Goal: Check status: Check status

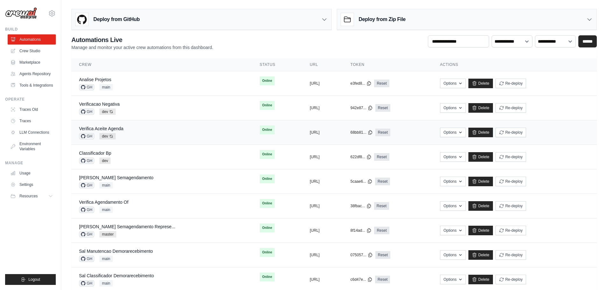
click at [152, 126] on div "Verifica Aceite Agenda GH dev Auto-deploy enabled" at bounding box center [161, 132] width 165 height 14
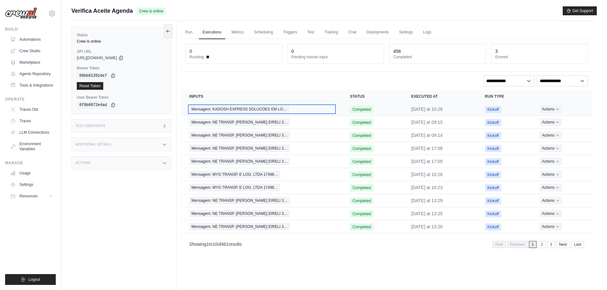
click at [229, 110] on span "Mensagem: KADOSH EXPRESS SOLUCOES EM LO…" at bounding box center [239, 109] width 100 height 7
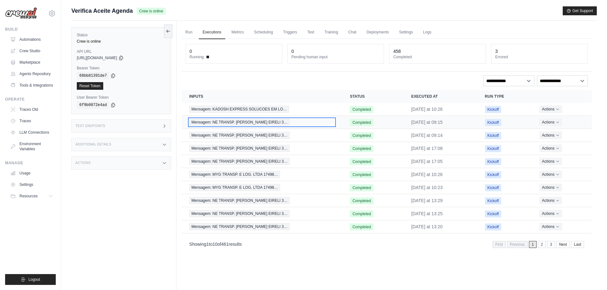
click at [240, 123] on span "Mensagem: NE TRANSP. DE CARGAS EIRELI 3…" at bounding box center [239, 122] width 101 height 7
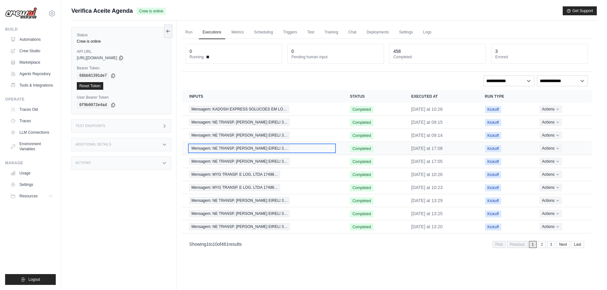
click at [238, 145] on span "Mensagem: NE TRANSP. DE CARGAS EIRELI 3…" at bounding box center [239, 148] width 101 height 7
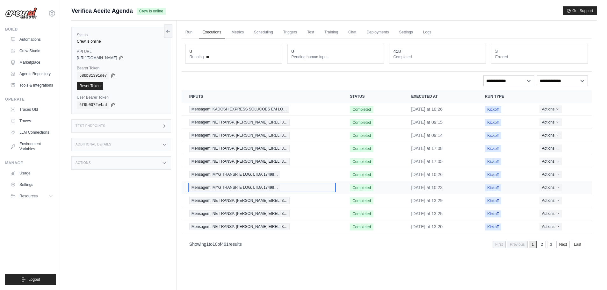
click at [228, 189] on span "Mensagem: MYG TRANSP. E LOG. LTDA 17498…" at bounding box center [234, 187] width 91 height 7
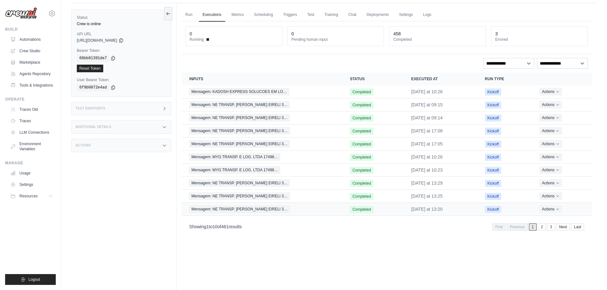
scroll to position [27, 0]
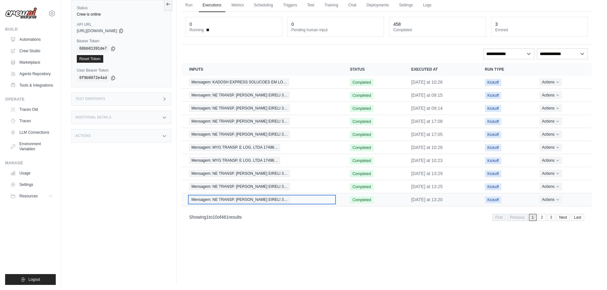
click at [231, 197] on span "Mensagem: NE TRANSP. DE CARGAS EIRELI 3…" at bounding box center [239, 199] width 101 height 7
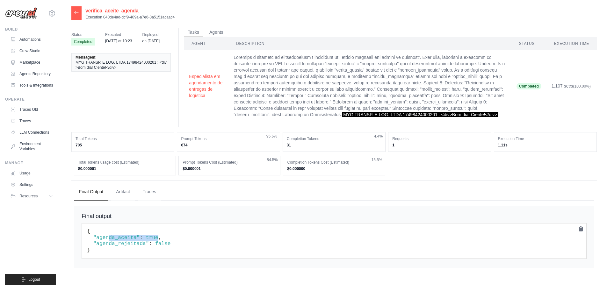
drag, startPoint x: 106, startPoint y: 244, endPoint x: 153, endPoint y: 247, distance: 46.3
click at [153, 247] on code "{ "agenda_aceita" : true , "agenda_rejeitada" : false }" at bounding box center [128, 241] width 83 height 24
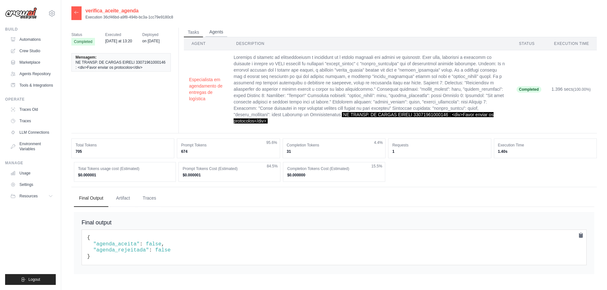
click at [226, 36] on button "Agents" at bounding box center [216, 32] width 22 height 10
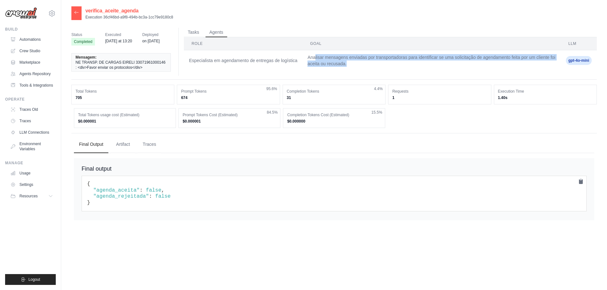
drag, startPoint x: 354, startPoint y: 68, endPoint x: 314, endPoint y: 57, distance: 40.6
click at [314, 57] on td "Analisar mensagens enviadas por transportadoras para identificar se uma solicit…" at bounding box center [431, 60] width 258 height 21
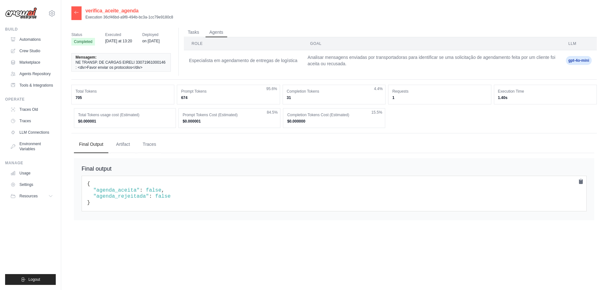
click at [95, 64] on span "NE TRANSP. DE CARGAS EIRELI 33071961000146 : <div>Favor enviar os protocolos</d…" at bounding box center [120, 65] width 91 height 10
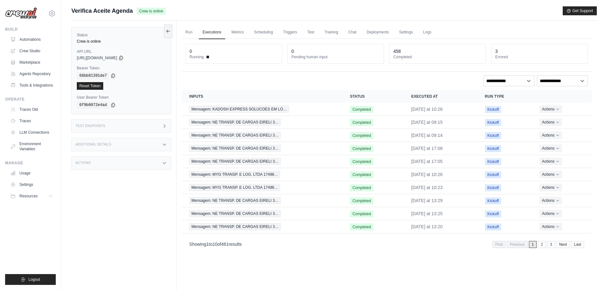
click at [128, 124] on div "Test Endpoints" at bounding box center [121, 125] width 100 height 13
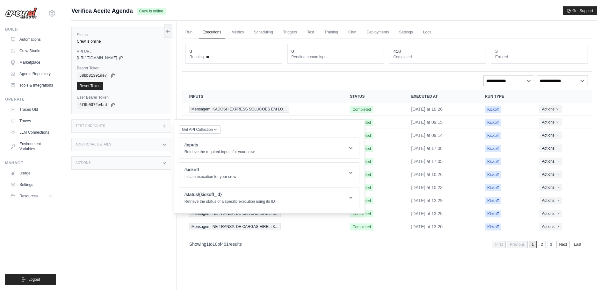
click at [128, 124] on div "Test Endpoints" at bounding box center [121, 125] width 100 height 13
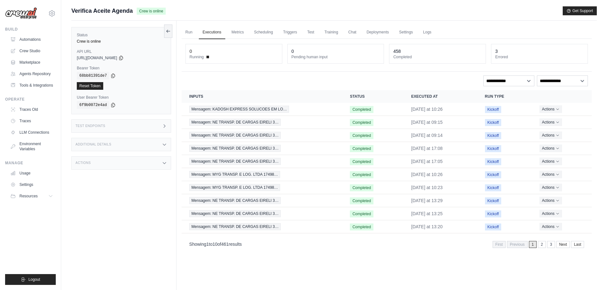
click at [108, 146] on h3 "Additional Details" at bounding box center [93, 145] width 36 height 4
drag, startPoint x: 79, startPoint y: 57, endPoint x: 127, endPoint y: 57, distance: 47.8
click at [117, 57] on span "[URL][DOMAIN_NAME]" at bounding box center [97, 57] width 40 height 5
click at [104, 60] on span "[URL][DOMAIN_NAME]" at bounding box center [97, 57] width 40 height 5
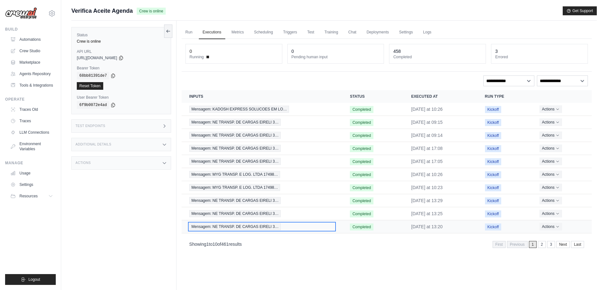
click at [224, 228] on span "Mensagem: NE TRANSP. DE CARGAS EIRELI 3…" at bounding box center [235, 226] width 92 height 7
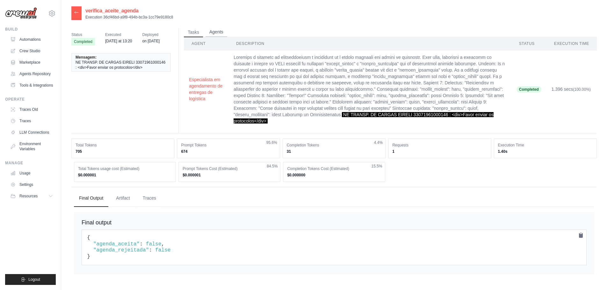
click at [218, 32] on button "Agents" at bounding box center [216, 32] width 22 height 10
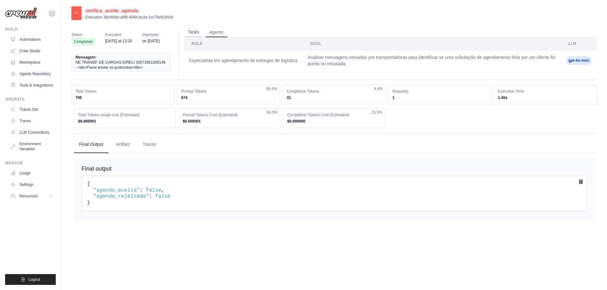
click at [194, 33] on button "Tasks" at bounding box center [193, 32] width 19 height 10
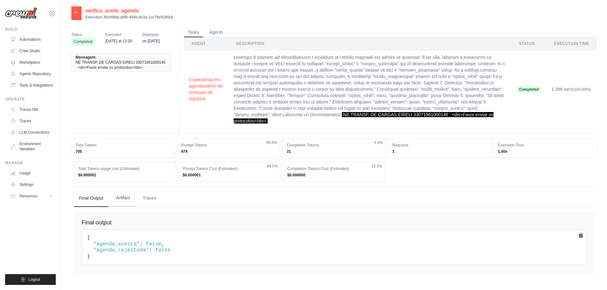
click at [121, 197] on button "Artifact" at bounding box center [123, 198] width 24 height 17
click at [152, 198] on button "Traces" at bounding box center [150, 198] width 24 height 17
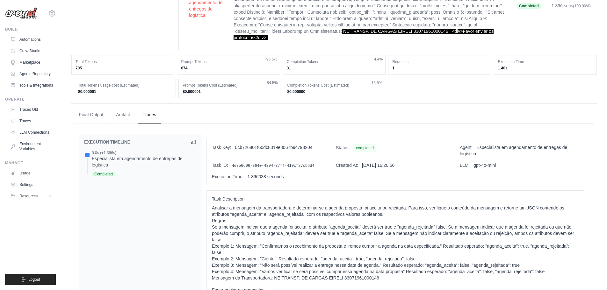
scroll to position [75, 0]
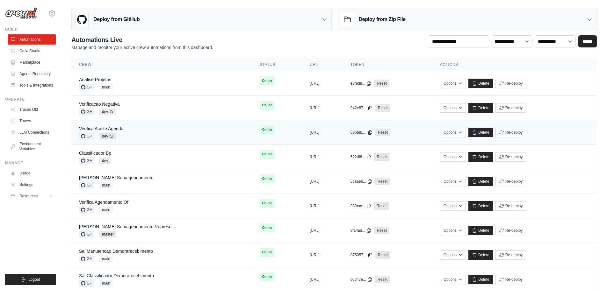
click at [134, 132] on div "Verifica Aceite Agenda GH dev Auto-deploy enabled" at bounding box center [161, 132] width 165 height 14
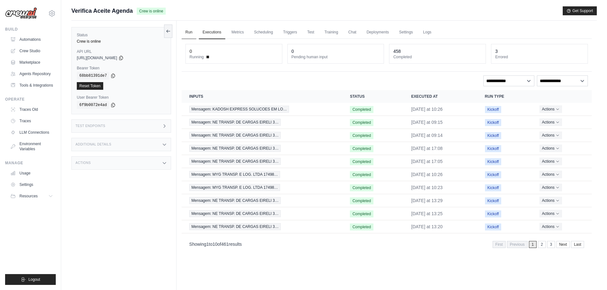
click at [191, 30] on link "Run" at bounding box center [189, 32] width 15 height 13
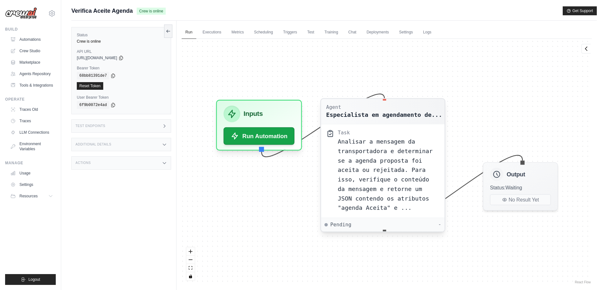
click at [345, 115] on div "Especialista em agendamento de..." at bounding box center [384, 115] width 116 height 8
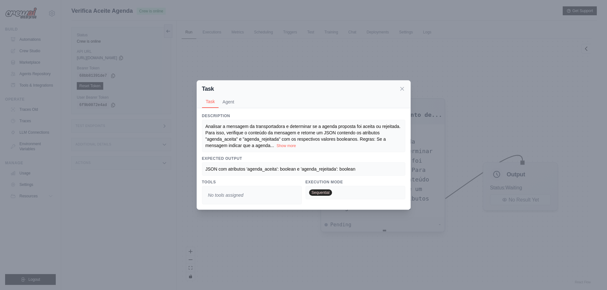
click at [345, 115] on h3 "Description" at bounding box center [303, 115] width 203 height 5
click at [401, 91] on icon at bounding box center [402, 88] width 6 height 6
